Goal: Information Seeking & Learning: Learn about a topic

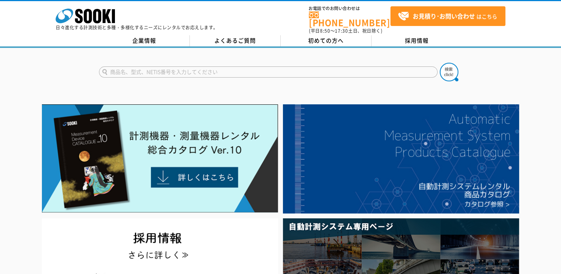
click at [203, 67] on input "text" at bounding box center [268, 71] width 339 height 11
type input "ｓ"
type input "トルエコ"
click at [440, 63] on button at bounding box center [449, 72] width 19 height 19
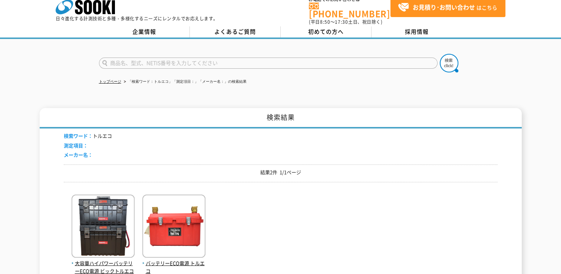
scroll to position [8, 0]
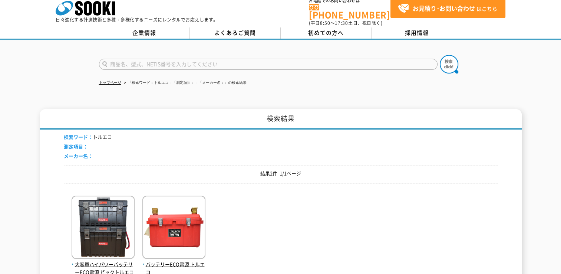
click at [136, 62] on input "text" at bounding box center [268, 64] width 339 height 11
type input "ソーラー"
click at [440, 55] on button at bounding box center [449, 64] width 19 height 19
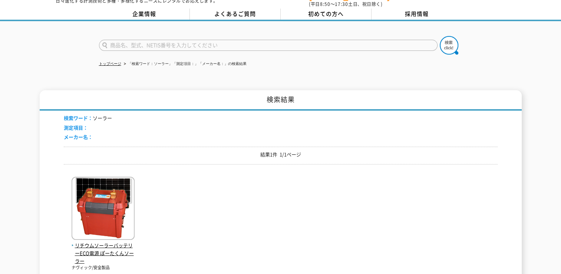
scroll to position [74, 0]
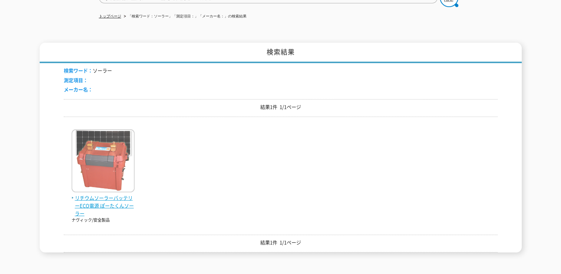
click at [105, 204] on span "リチウムソーラーバッテリーECO電源 ぽーたくんソーラー" at bounding box center [103, 205] width 63 height 23
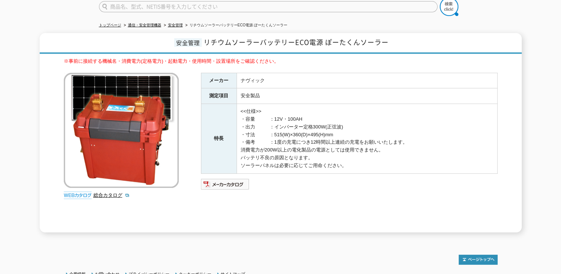
scroll to position [74, 0]
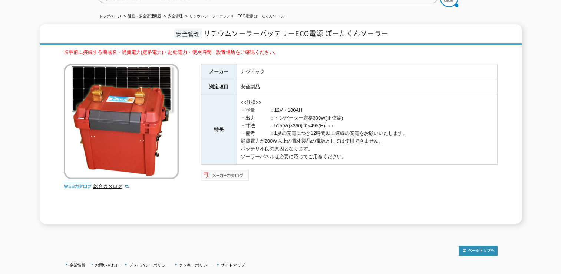
click at [226, 170] on img at bounding box center [225, 175] width 49 height 12
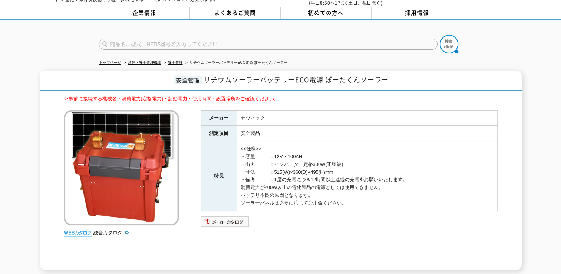
scroll to position [0, 0]
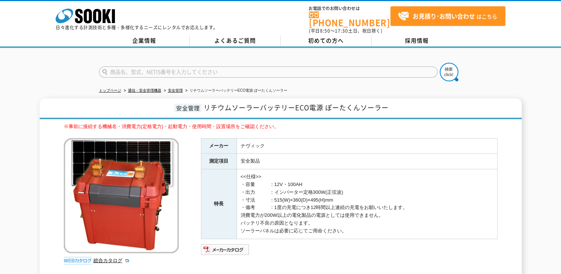
click at [154, 66] on input "text" at bounding box center [268, 71] width 339 height 11
type input "騒音振動計"
click at [440, 63] on button at bounding box center [449, 72] width 19 height 19
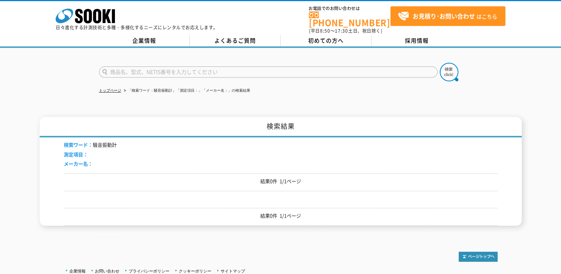
click at [129, 69] on input "text" at bounding box center [268, 71] width 339 height 11
type input "表示板"
click at [440, 63] on button at bounding box center [449, 72] width 19 height 19
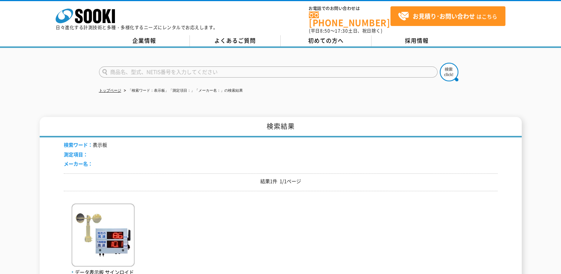
click at [143, 66] on input "text" at bounding box center [268, 71] width 339 height 11
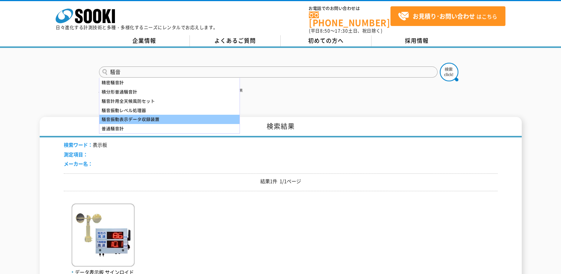
click at [200, 115] on div "騒音振動表示データ収録装置" at bounding box center [169, 119] width 140 height 9
type input "騒音振動表示データ収録装置"
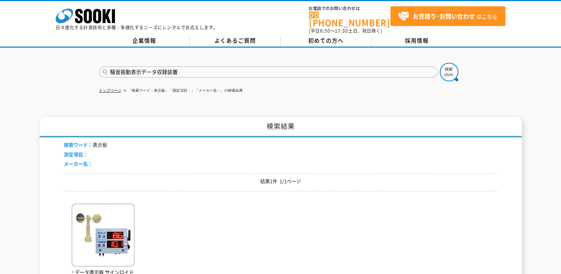
click at [440, 63] on button at bounding box center [449, 72] width 19 height 19
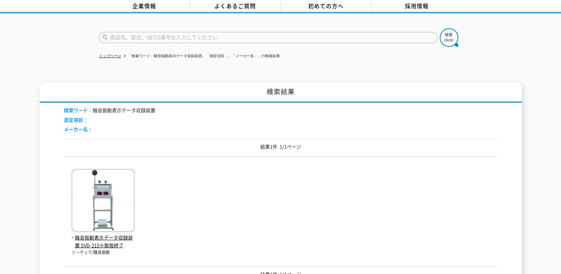
scroll to position [74, 0]
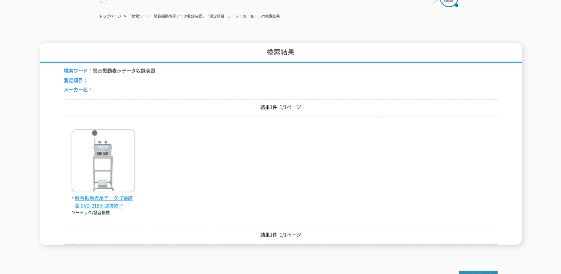
drag, startPoint x: 104, startPoint y: 142, endPoint x: 122, endPoint y: 142, distance: 17.8
click at [104, 142] on img at bounding box center [103, 161] width 63 height 65
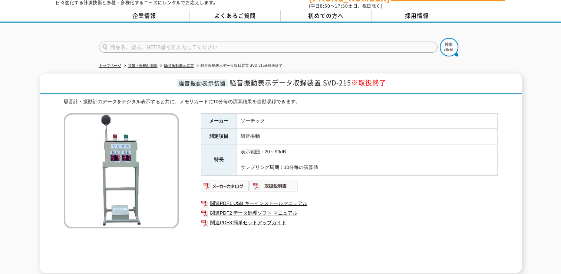
scroll to position [74, 0]
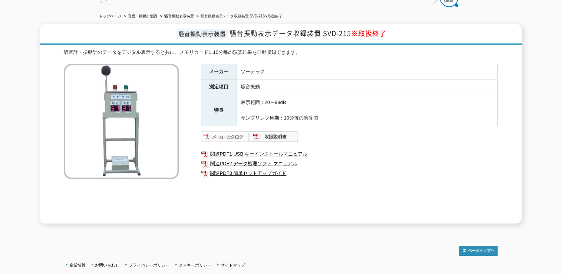
click at [230, 132] on img at bounding box center [225, 137] width 49 height 12
